Goal: Navigation & Orientation: Find specific page/section

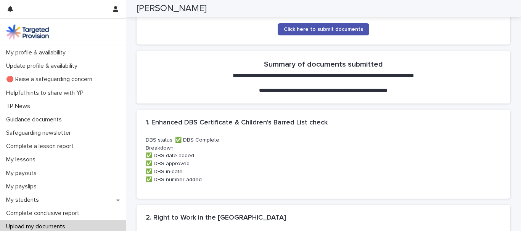
scroll to position [153, 0]
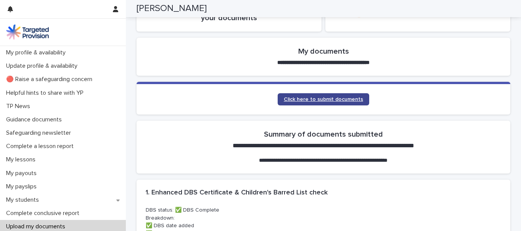
click at [292, 98] on span "Click here to submit documents" at bounding box center [323, 99] width 79 height 5
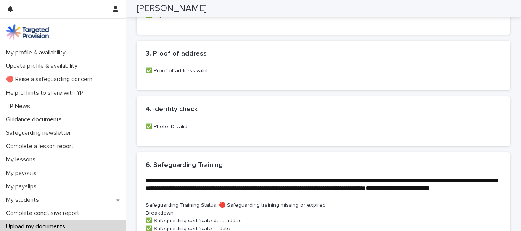
scroll to position [381, 0]
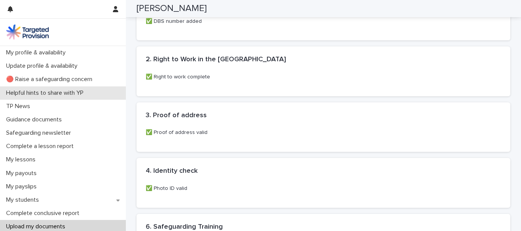
click at [32, 93] on p "Helpful hints to share with YP" at bounding box center [46, 93] width 87 height 7
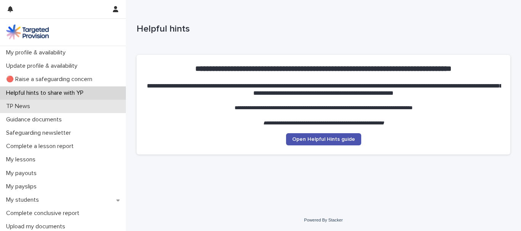
click at [22, 105] on p "TP News" at bounding box center [19, 106] width 33 height 7
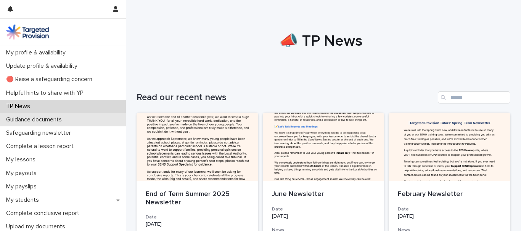
click at [35, 118] on p "Guidance documents" at bounding box center [35, 119] width 65 height 7
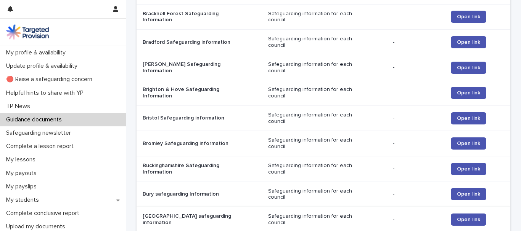
scroll to position [648, 0]
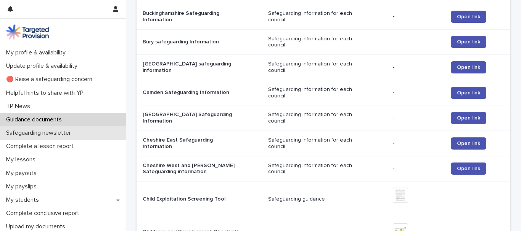
click at [56, 135] on p "Safeguarding newsletter" at bounding box center [40, 133] width 74 height 7
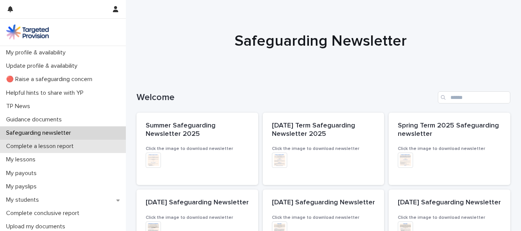
click at [37, 146] on p "Complete a lesson report" at bounding box center [41, 146] width 77 height 7
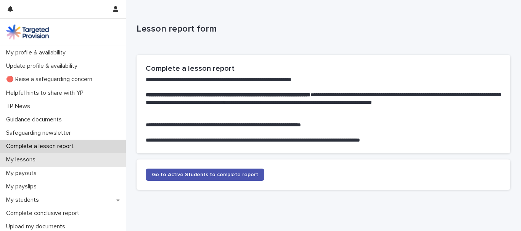
click at [22, 159] on p "My lessons" at bounding box center [22, 159] width 39 height 7
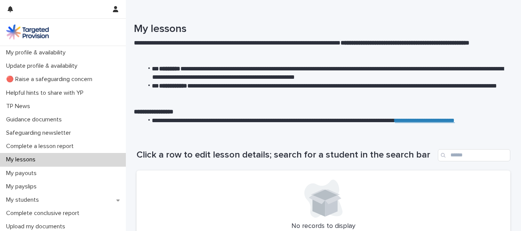
scroll to position [76, 0]
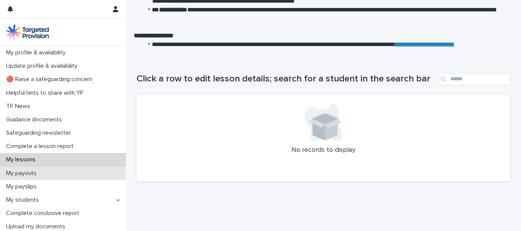
click at [29, 174] on p "My payouts" at bounding box center [23, 173] width 40 height 7
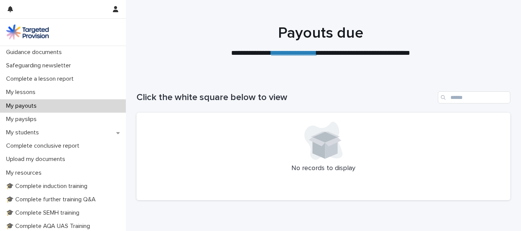
scroll to position [76, 0]
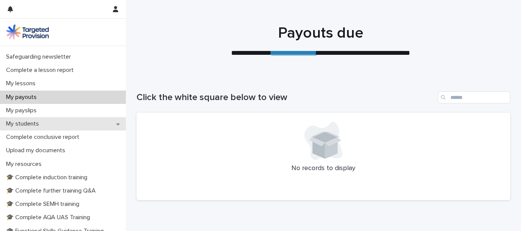
click at [24, 125] on p "My students" at bounding box center [24, 124] width 42 height 7
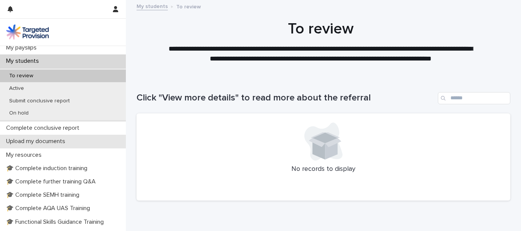
scroll to position [153, 0]
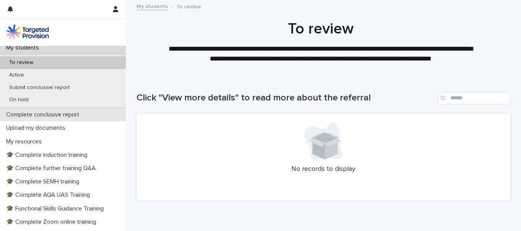
click at [25, 116] on p "Complete conclusive report" at bounding box center [44, 114] width 82 height 7
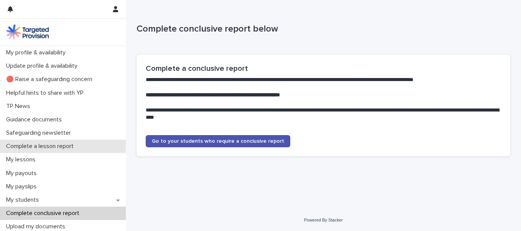
click at [41, 147] on p "Complete a lesson report" at bounding box center [41, 146] width 77 height 7
